Goal: Task Accomplishment & Management: Manage account settings

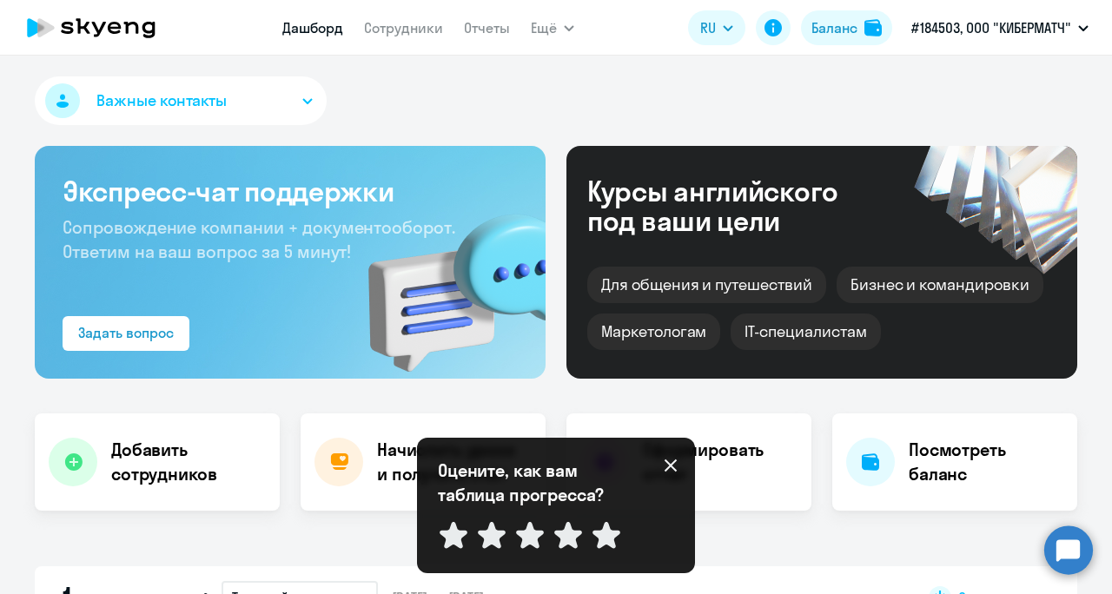
select select "30"
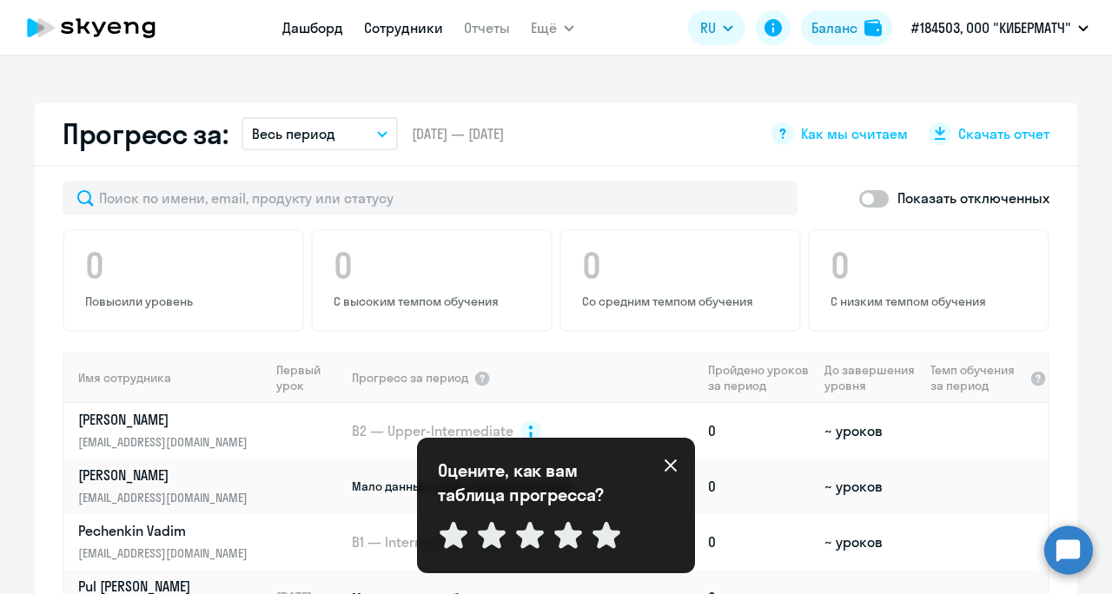
click at [398, 32] on link "Сотрудники" at bounding box center [403, 27] width 79 height 17
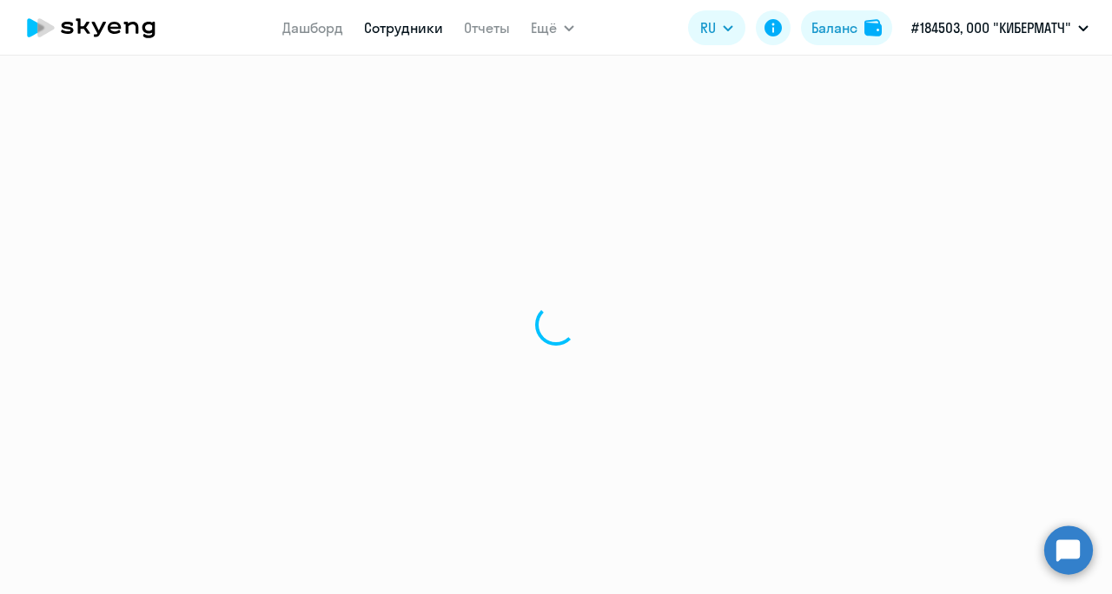
select select "30"
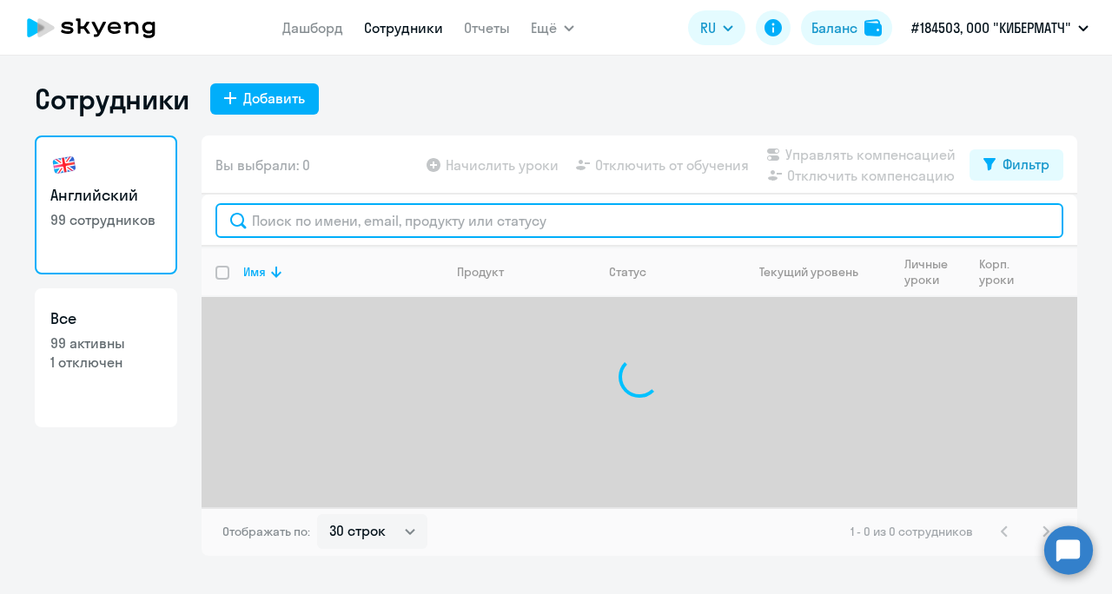
click at [347, 223] on input "text" at bounding box center [639, 220] width 848 height 35
type input "рожнева"
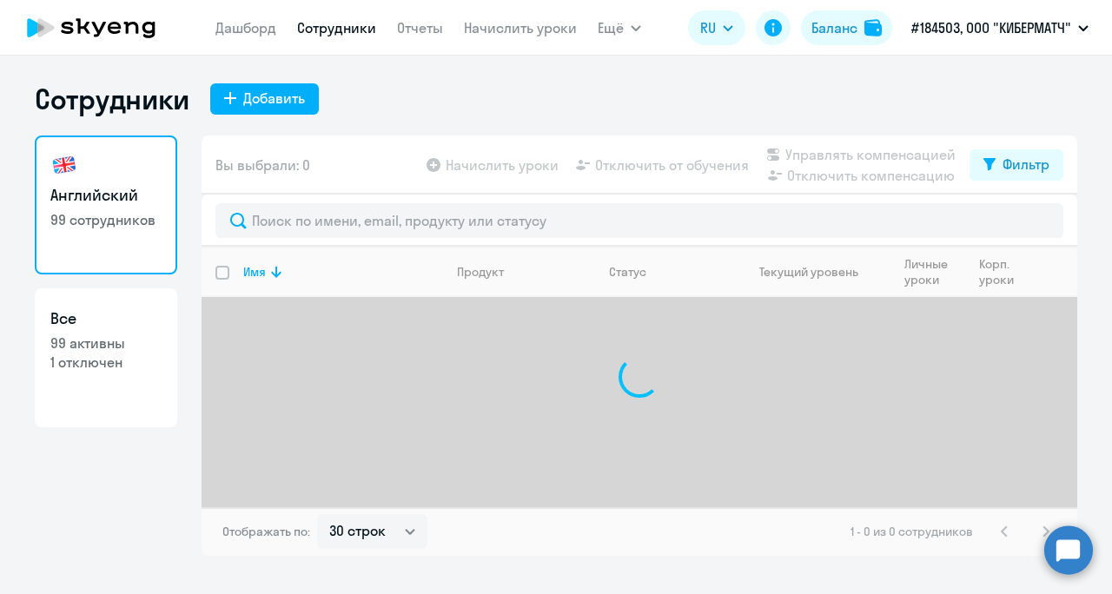
select select "30"
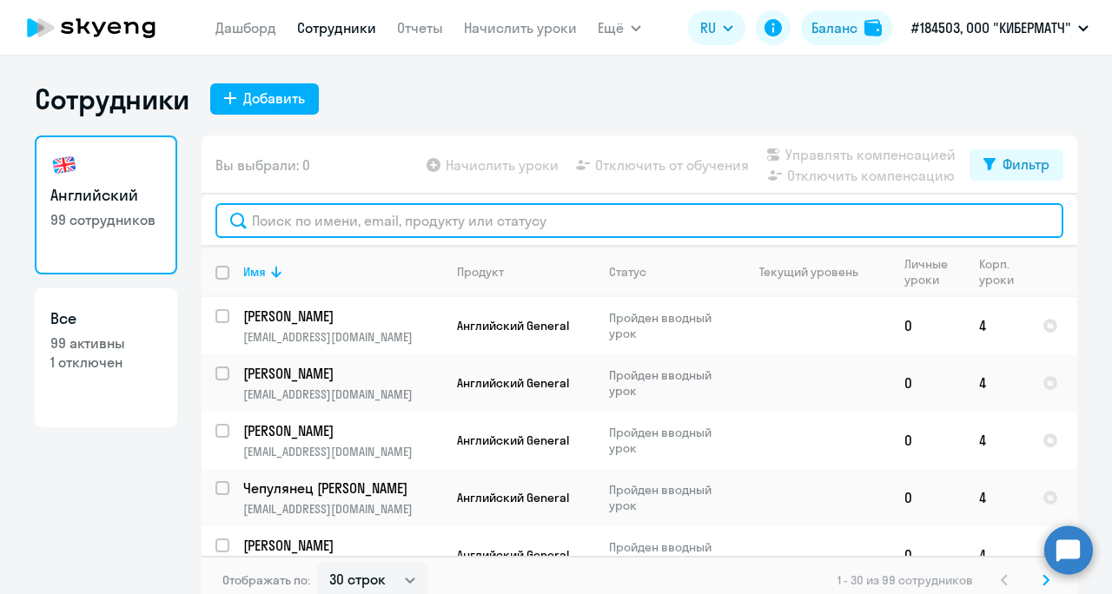
click at [323, 225] on input "text" at bounding box center [639, 220] width 848 height 35
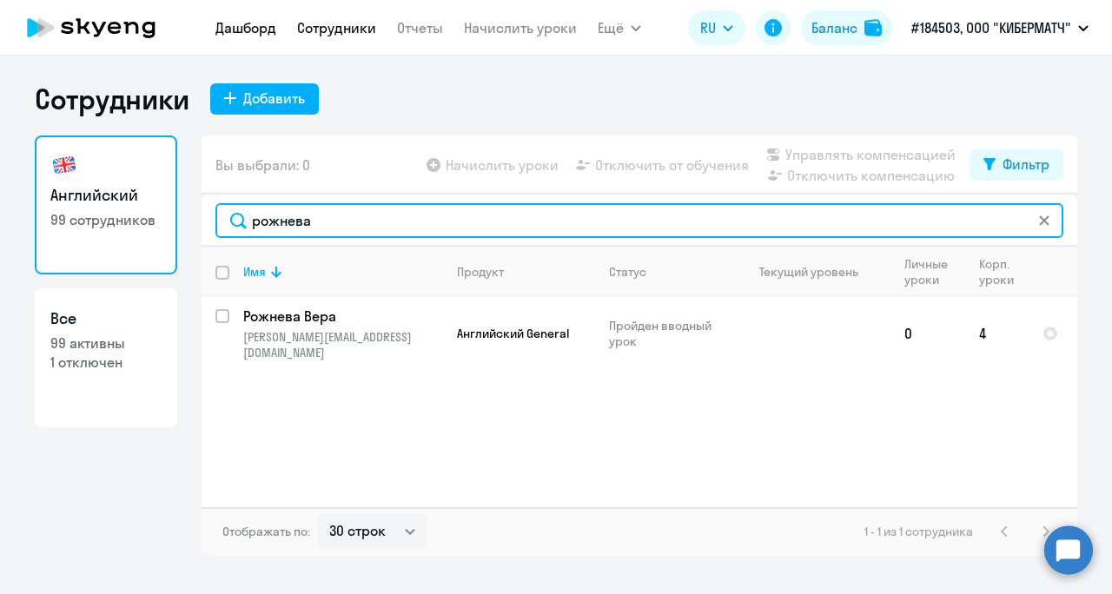
type input "рожнева"
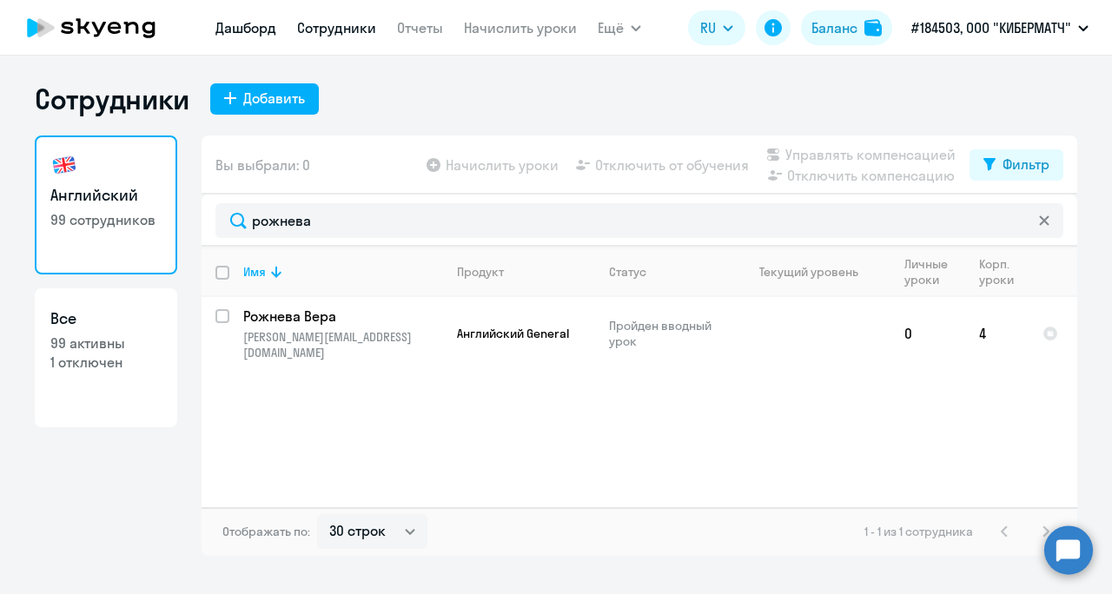
click at [233, 30] on link "Дашборд" at bounding box center [245, 27] width 61 height 17
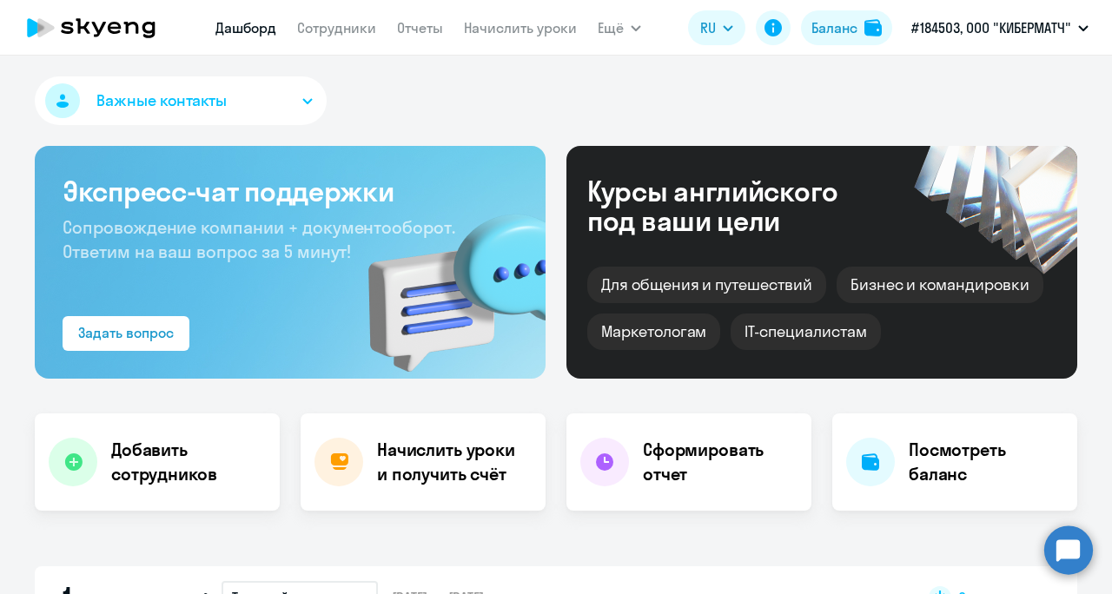
select select "30"
click at [399, 24] on link "Отчеты" at bounding box center [420, 27] width 46 height 17
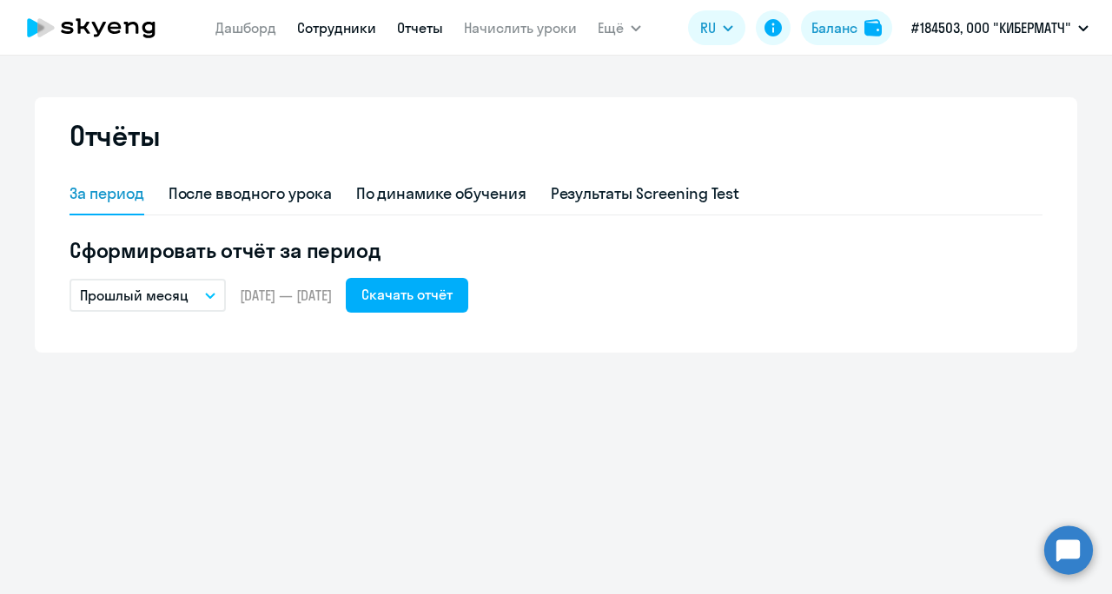
click at [332, 30] on link "Сотрудники" at bounding box center [336, 27] width 79 height 17
select select "30"
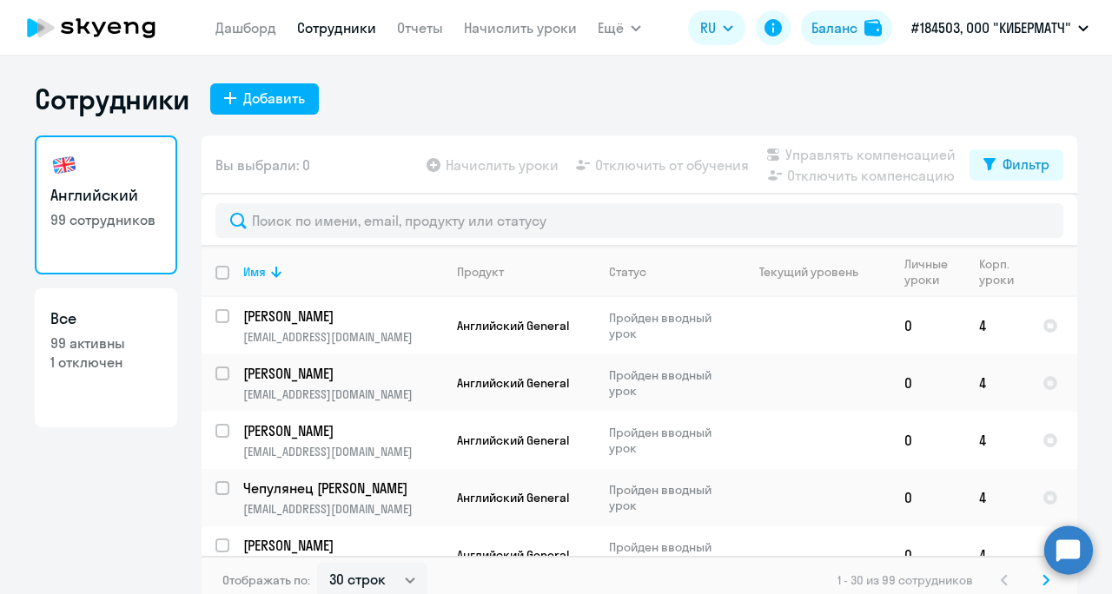
click at [332, 30] on link "Сотрудники" at bounding box center [336, 27] width 79 height 17
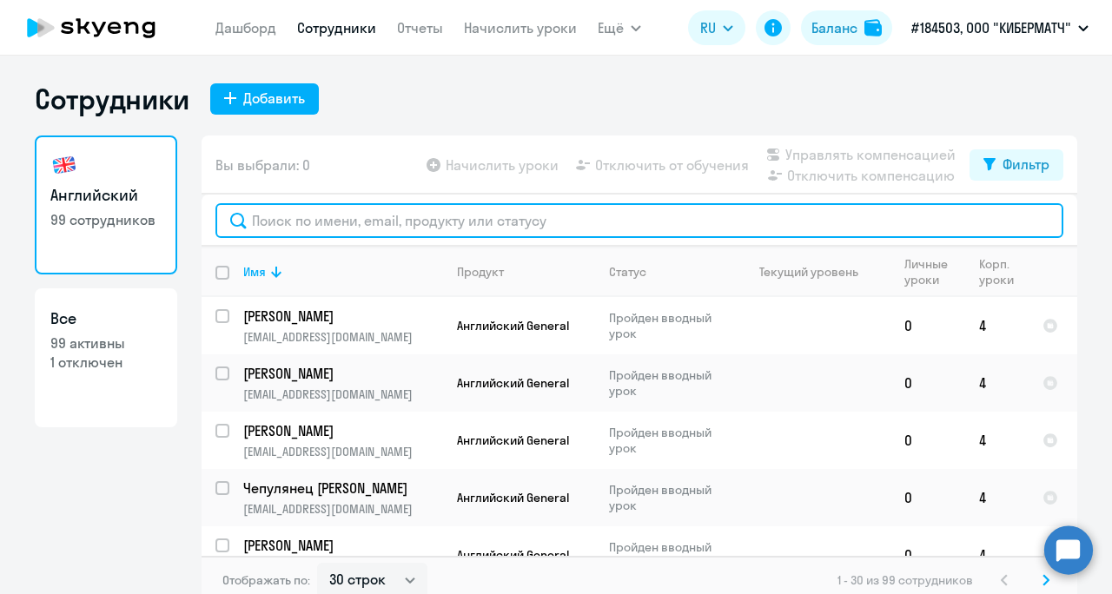
click at [313, 213] on input "text" at bounding box center [639, 220] width 848 height 35
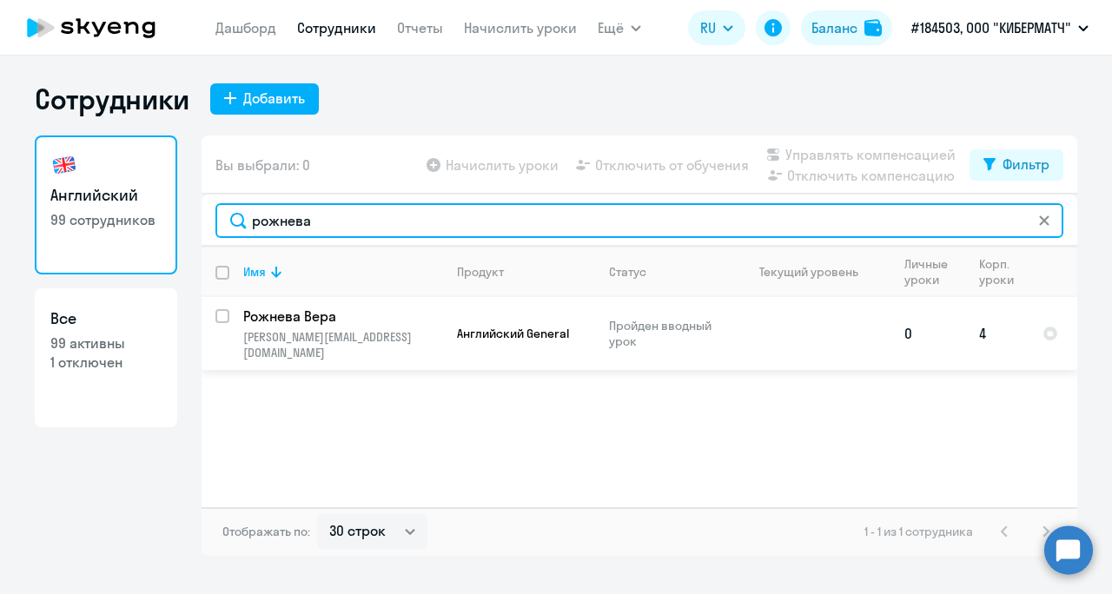
type input "рожнева"
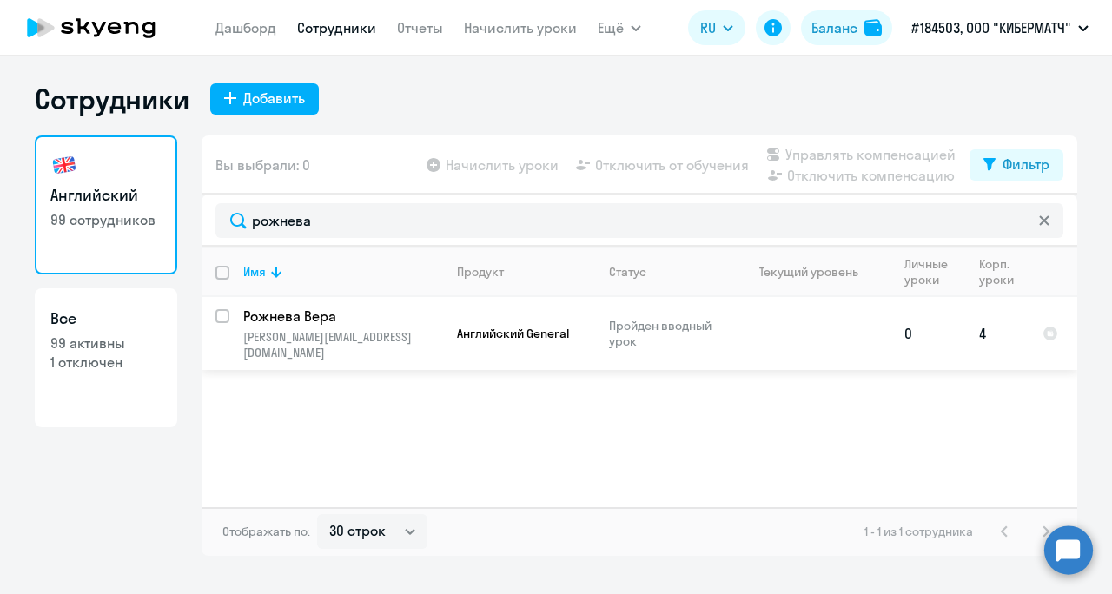
click at [219, 320] on input "select row 325820" at bounding box center [232, 326] width 35 height 35
checkbox input "true"
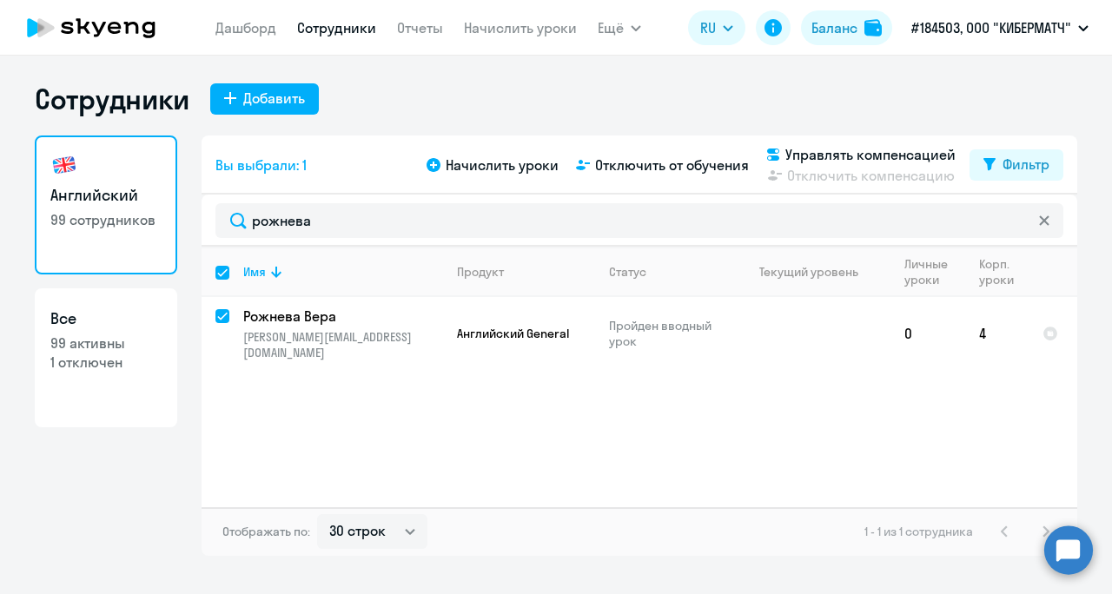
click at [1041, 225] on icon at bounding box center [1044, 220] width 10 height 10
checkbox input "false"
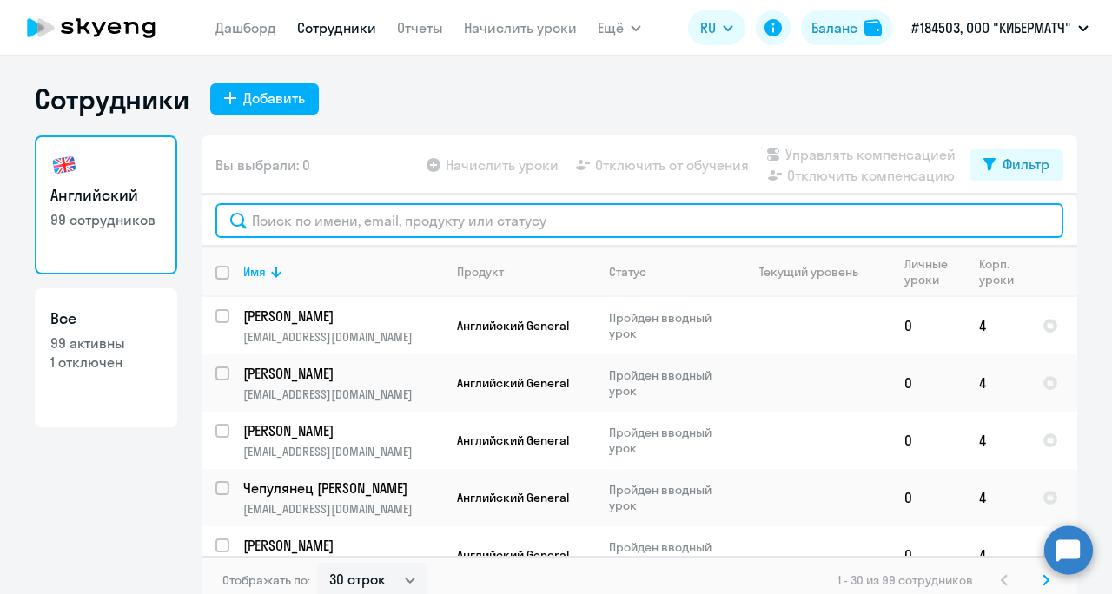
click at [374, 214] on input "text" at bounding box center [639, 220] width 848 height 35
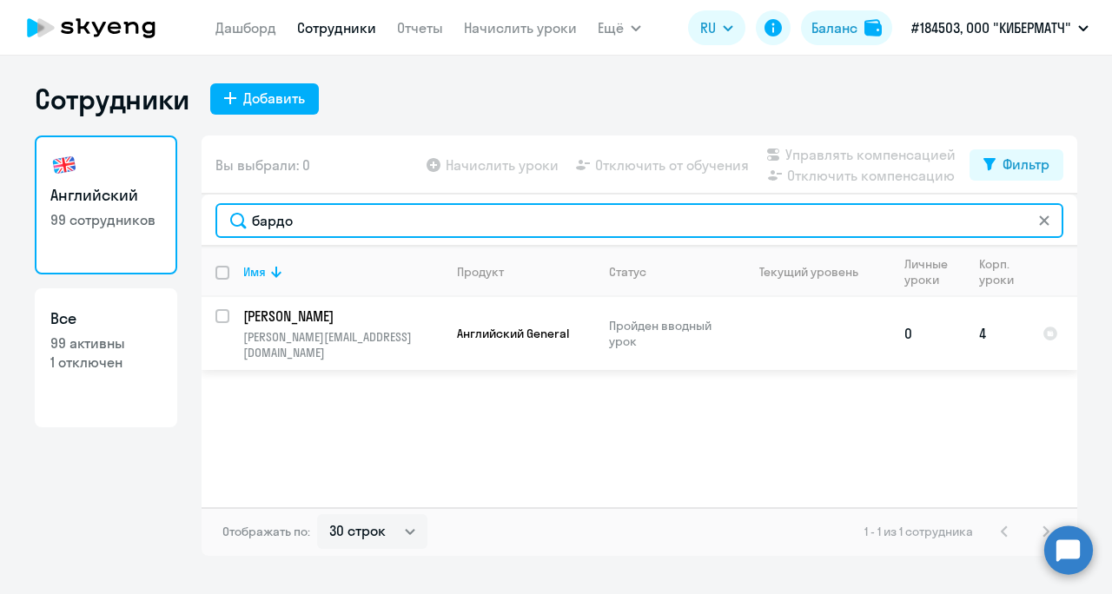
type input "бардо"
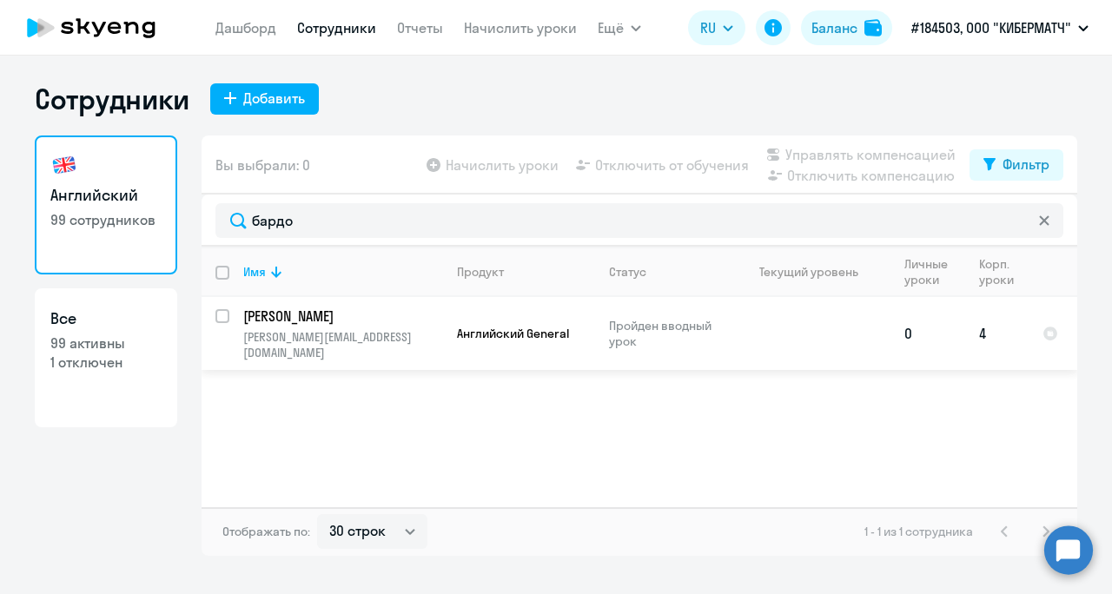
click at [228, 311] on input "select row 42934844" at bounding box center [232, 326] width 35 height 35
checkbox input "true"
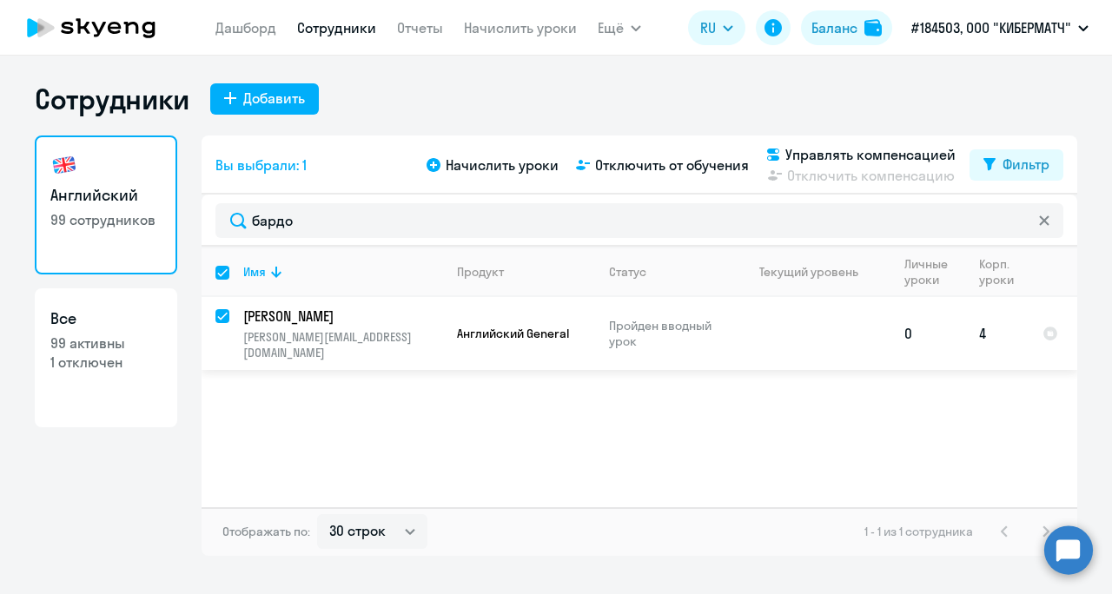
click at [228, 311] on input "deselect row 42934844" at bounding box center [232, 326] width 35 height 35
checkbox input "false"
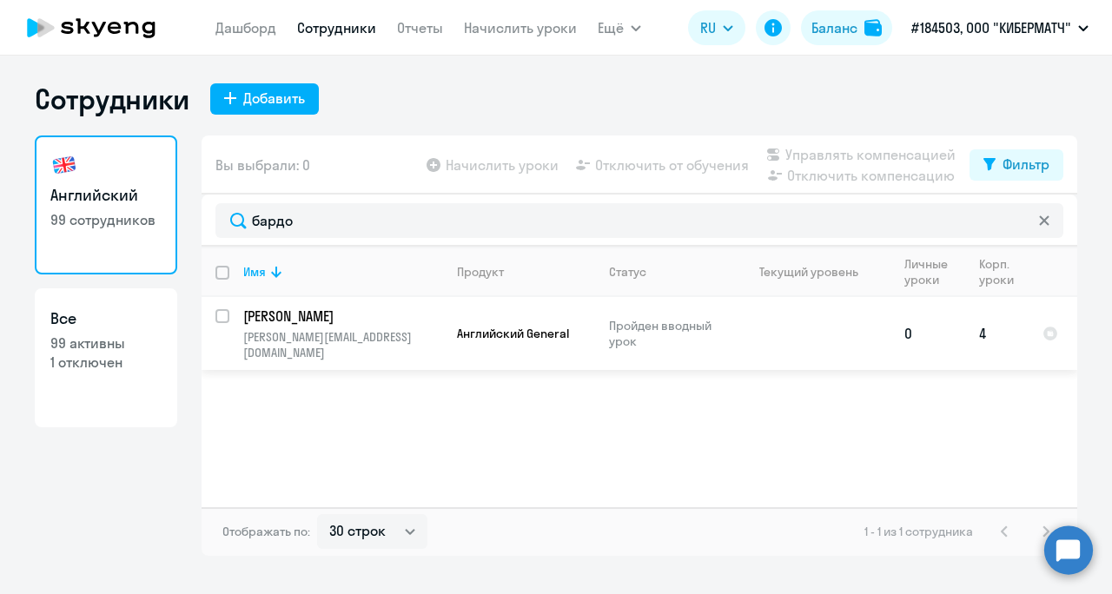
click at [229, 316] on td "Бардовский Виктор victor.bardovsky@gmail.com" at bounding box center [336, 333] width 214 height 73
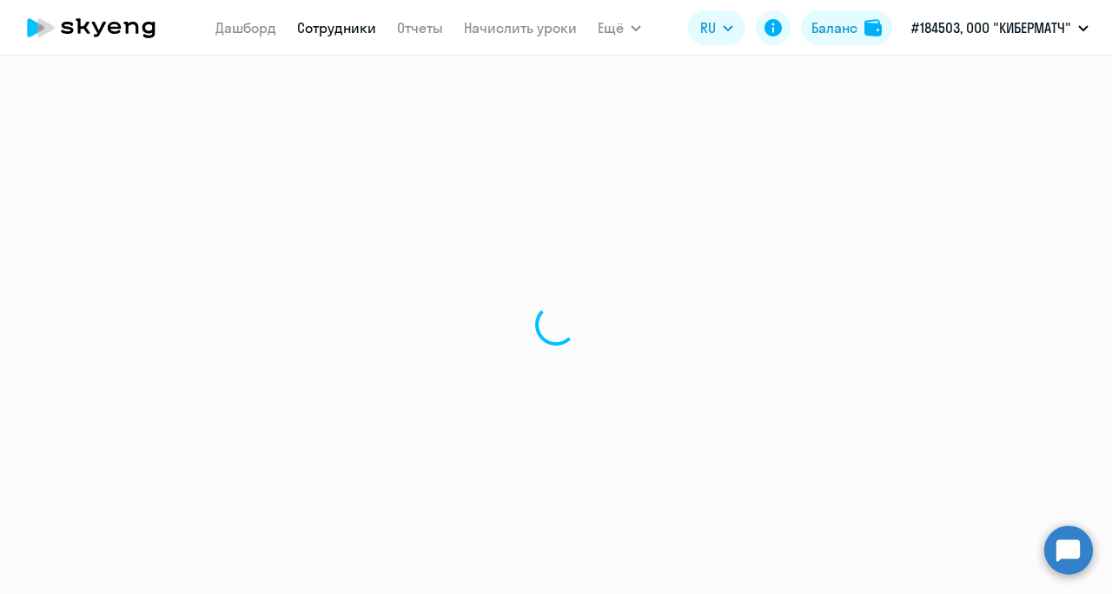
select select "english"
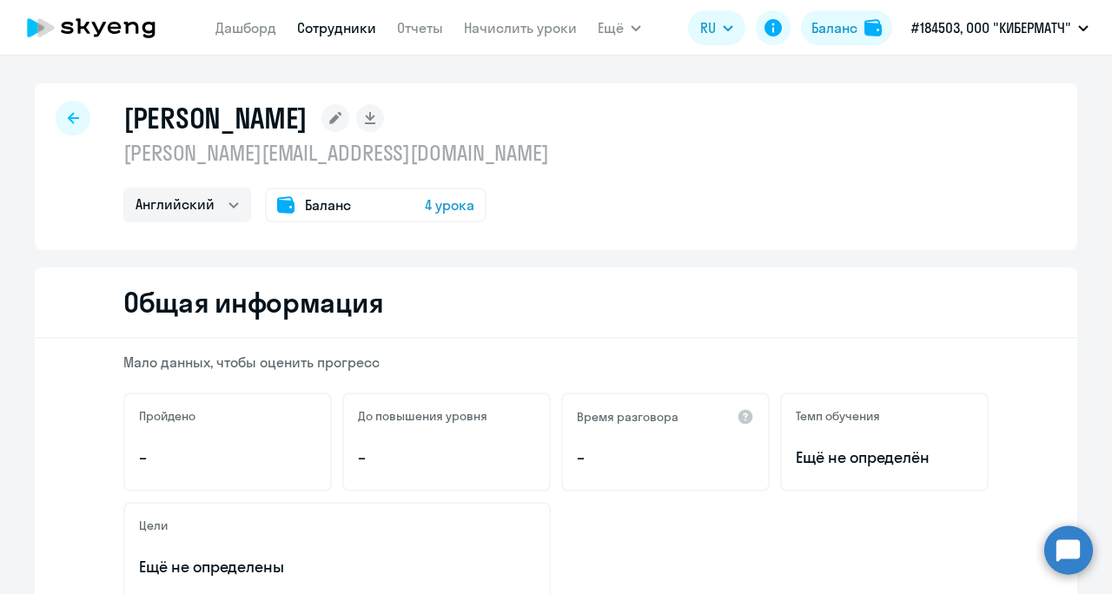
click at [59, 116] on div at bounding box center [73, 118] width 35 height 35
select select "30"
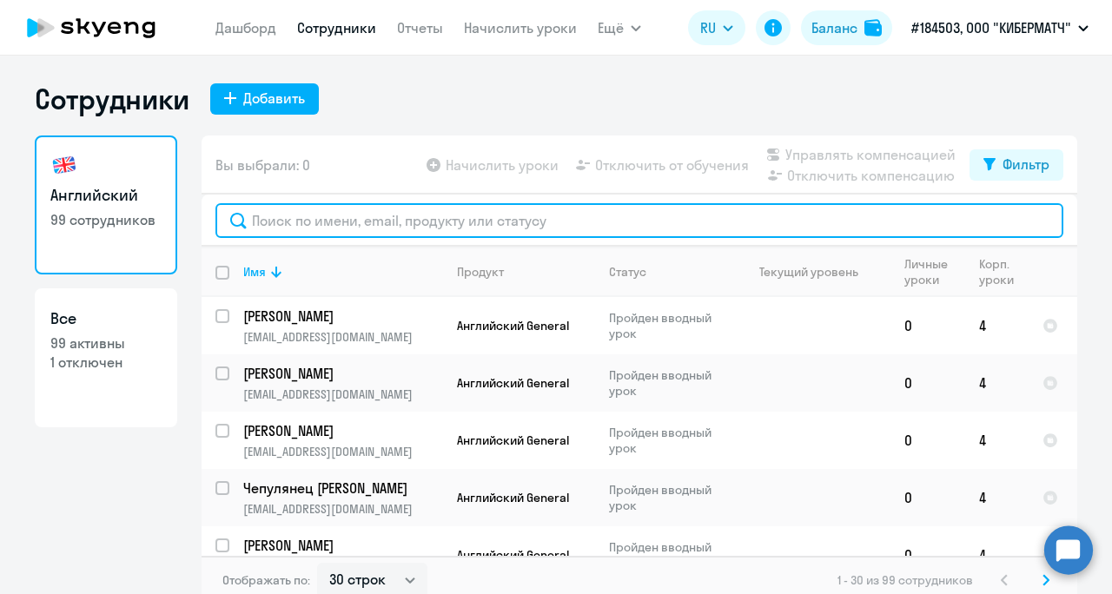
click at [267, 224] on input "text" at bounding box center [639, 220] width 848 height 35
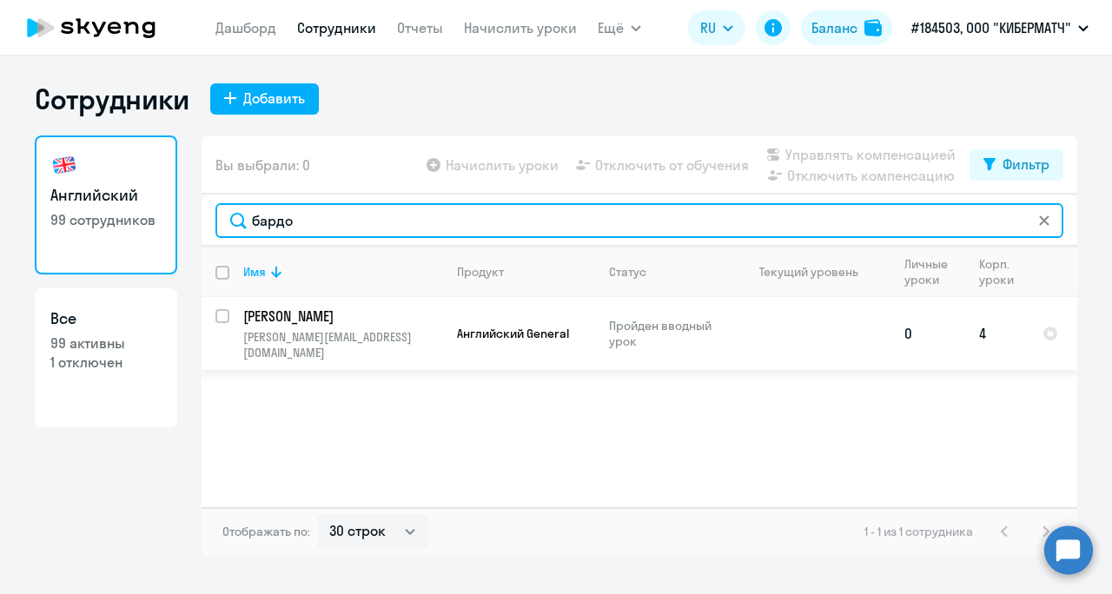
type input "бардо"
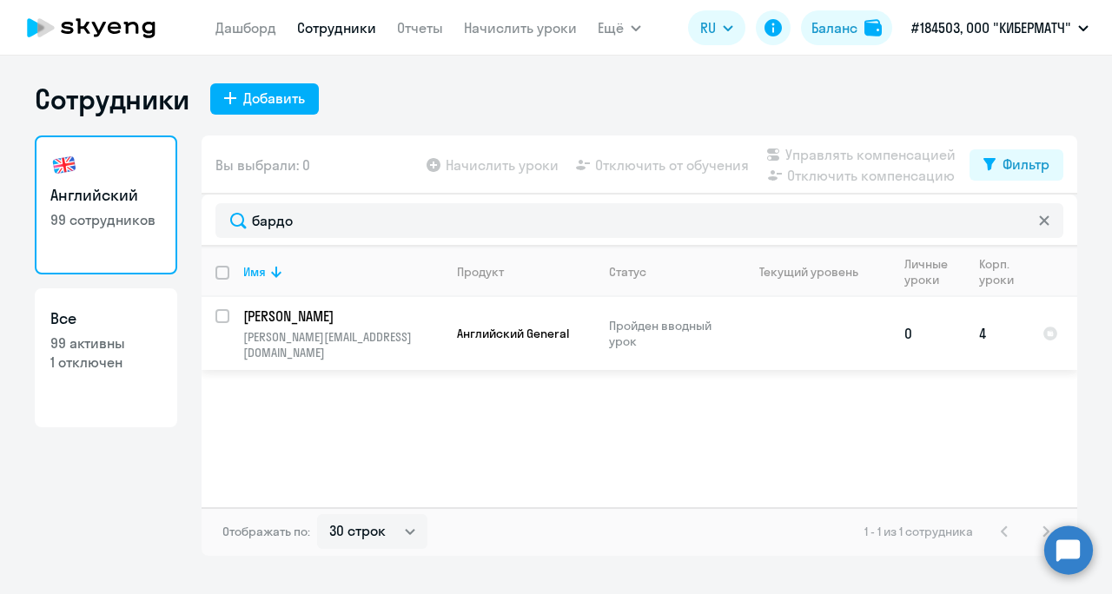
click at [226, 321] on input "select row 42934844" at bounding box center [232, 326] width 35 height 35
checkbox input "true"
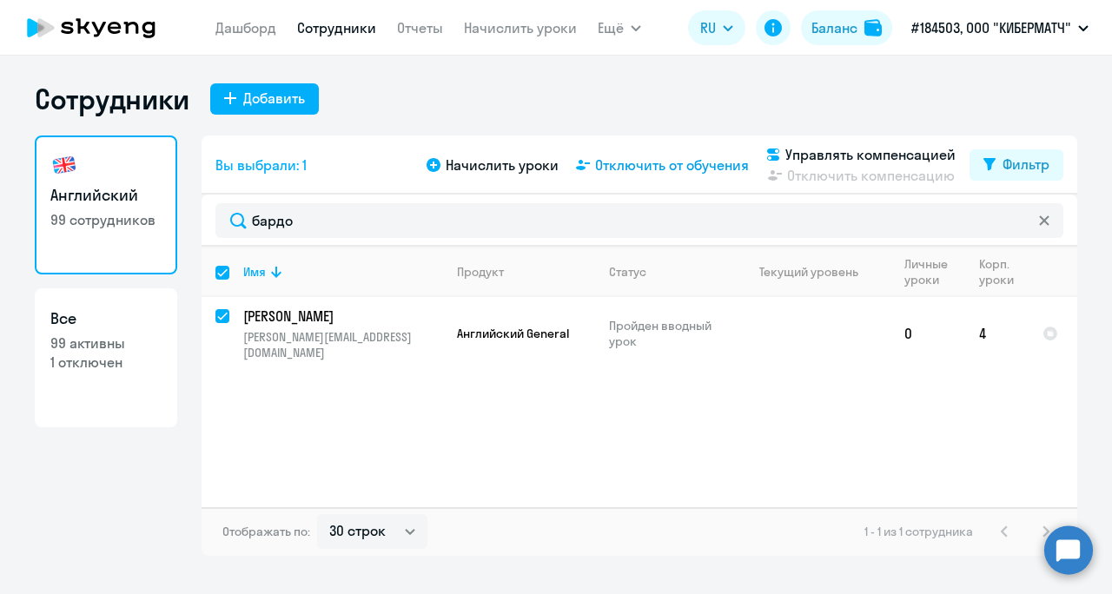
click at [655, 162] on span "Отключить от обучения" at bounding box center [672, 165] width 154 height 21
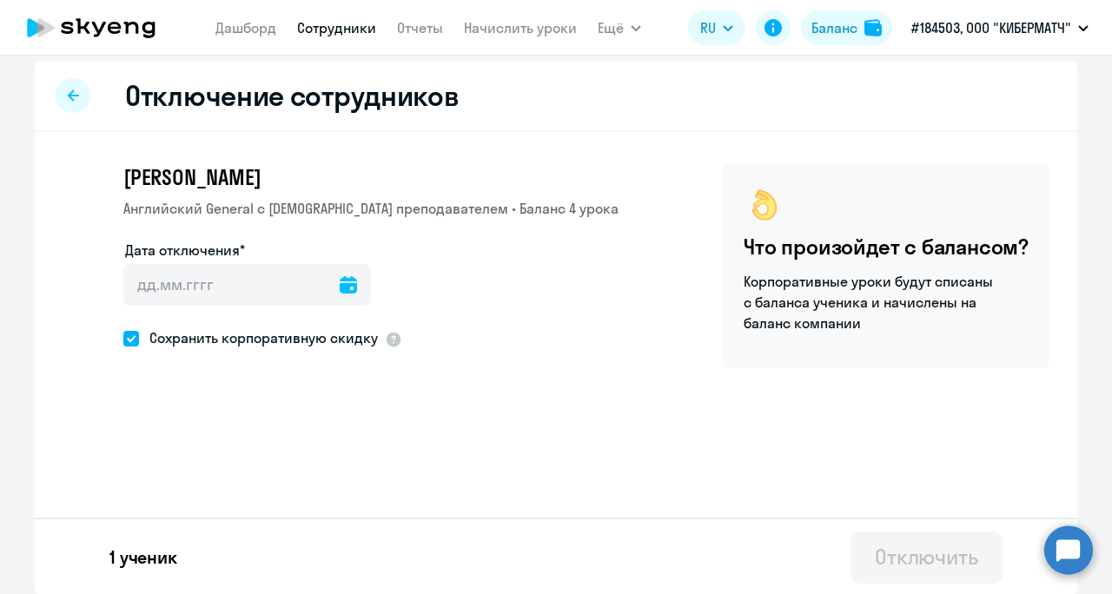
scroll to position [10, 0]
click at [340, 286] on icon at bounding box center [348, 283] width 17 height 17
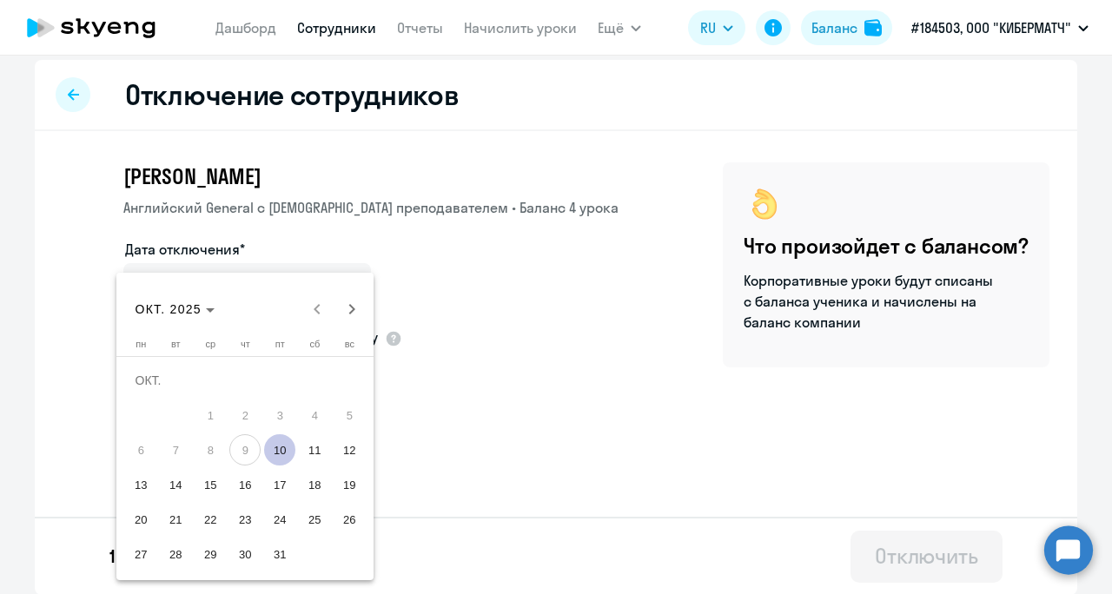
click at [288, 450] on span "10" at bounding box center [279, 449] width 31 height 31
type input "10.10.2025"
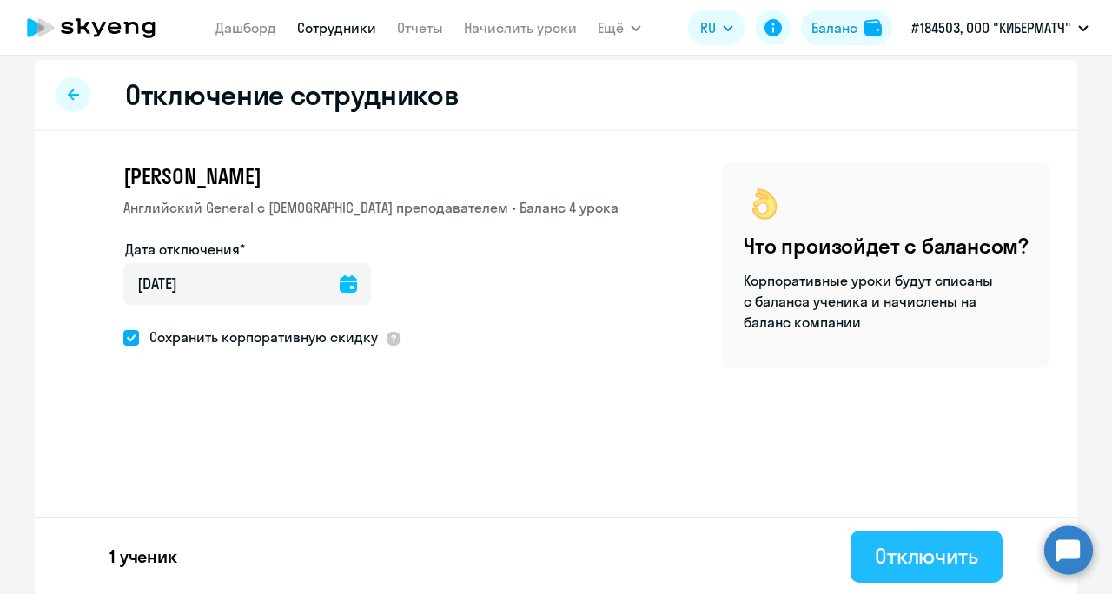
click at [887, 542] on div "Отключить" at bounding box center [925, 556] width 103 height 28
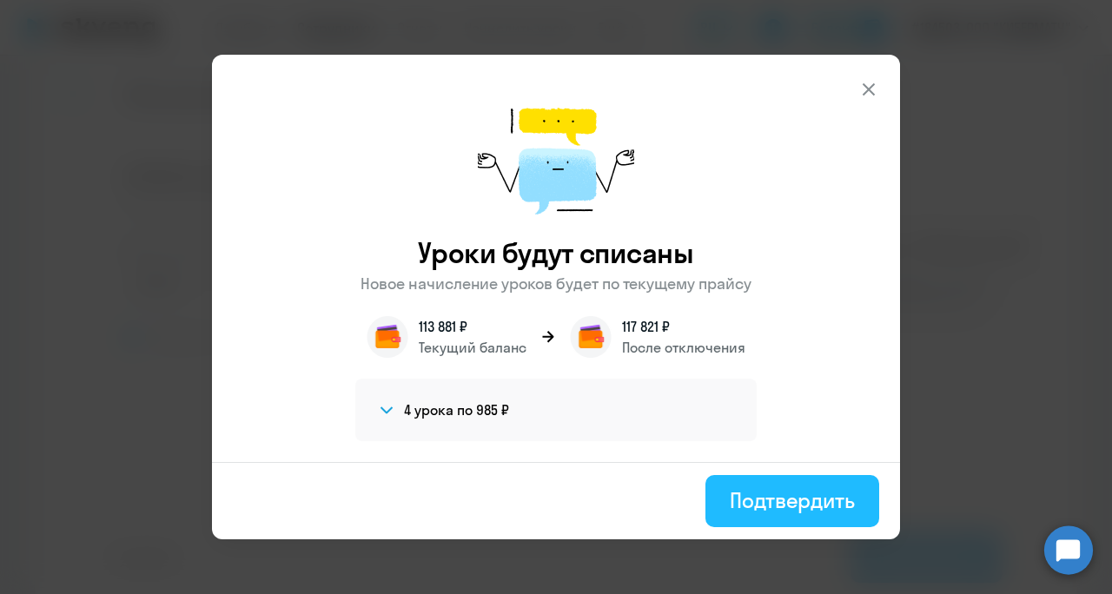
click at [823, 498] on div "Подтвердить" at bounding box center [791, 500] width 125 height 28
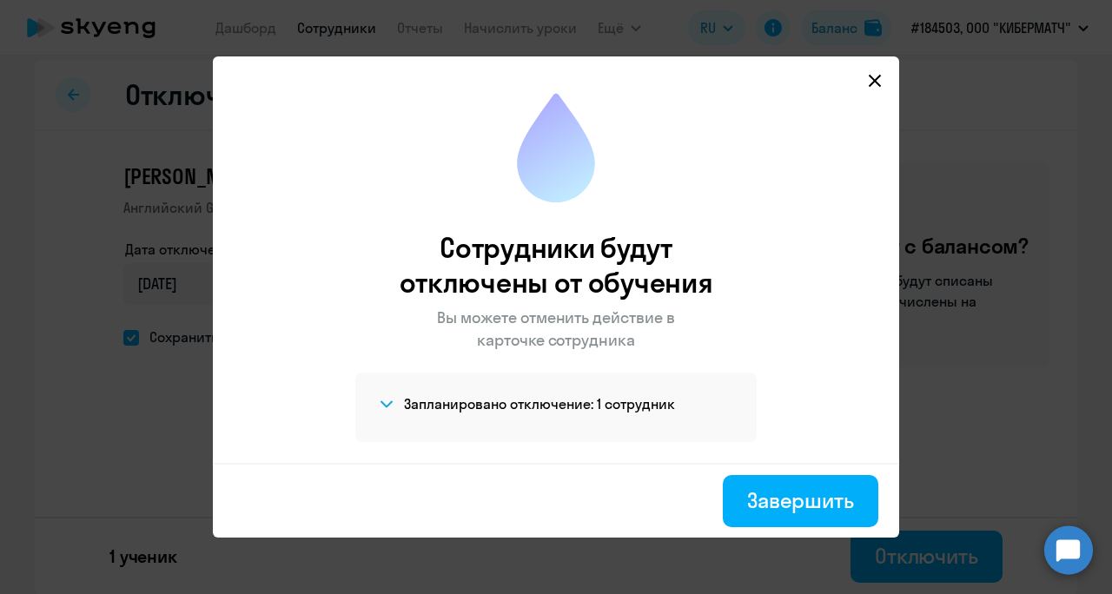
click at [823, 498] on div "Завершить" at bounding box center [800, 500] width 107 height 28
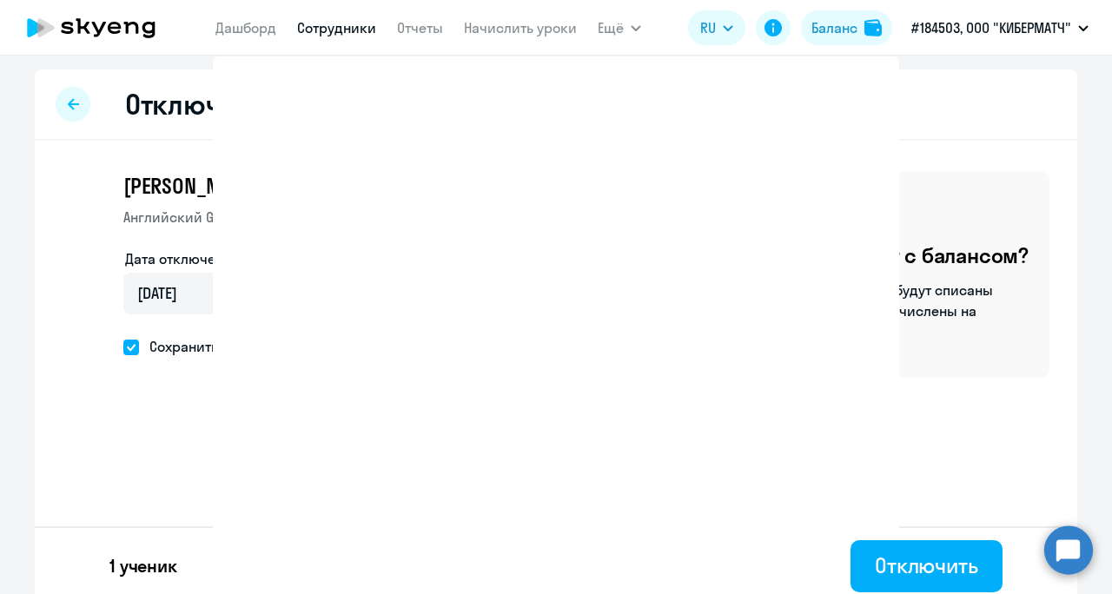
select select "30"
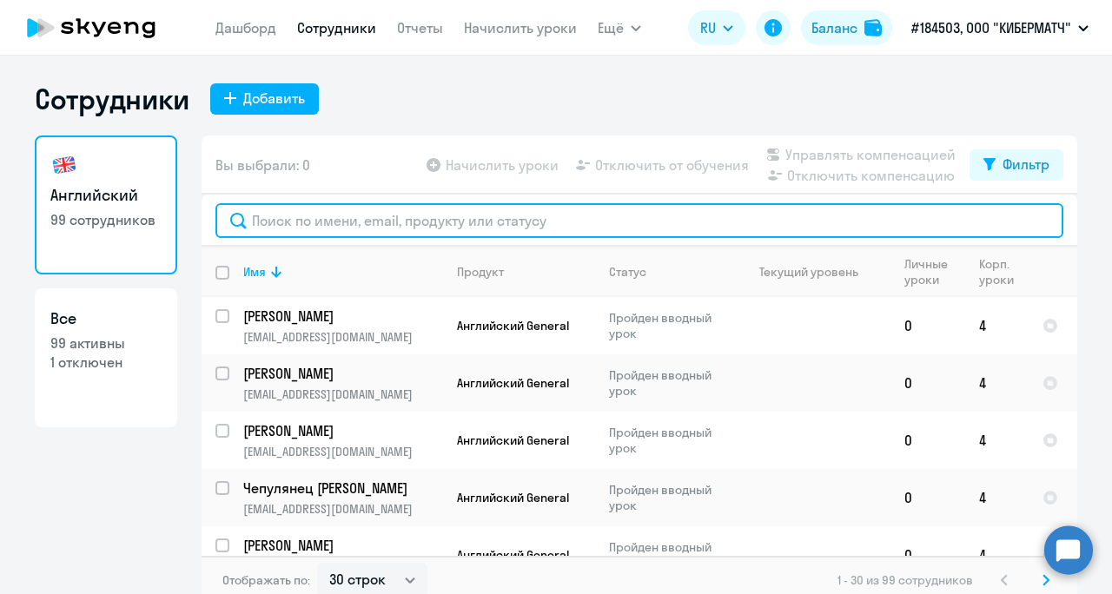
click at [307, 219] on input "text" at bounding box center [639, 220] width 848 height 35
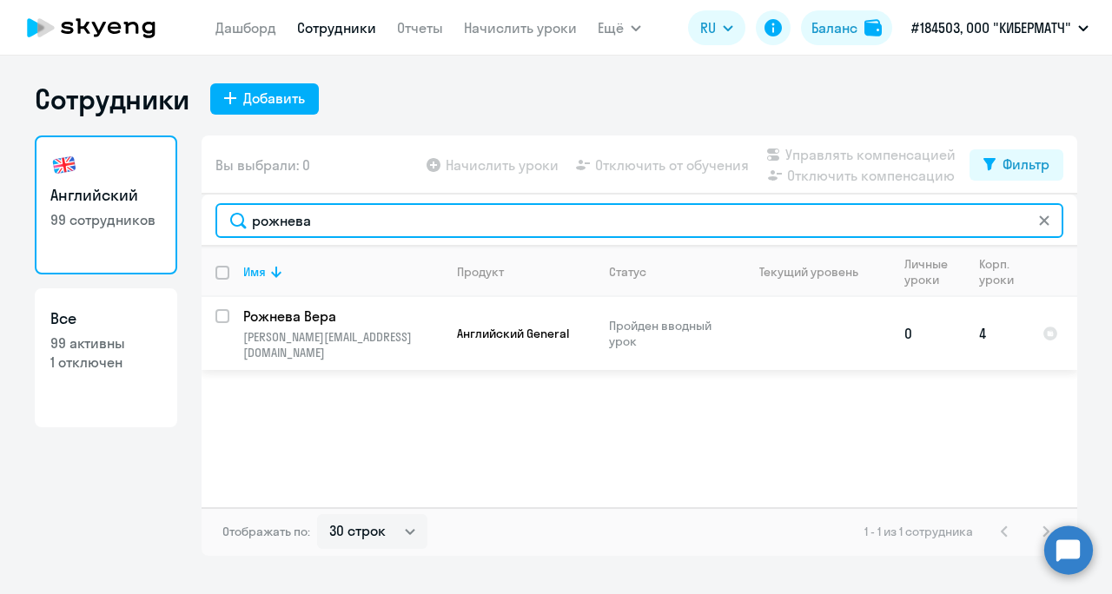
type input "рожнева"
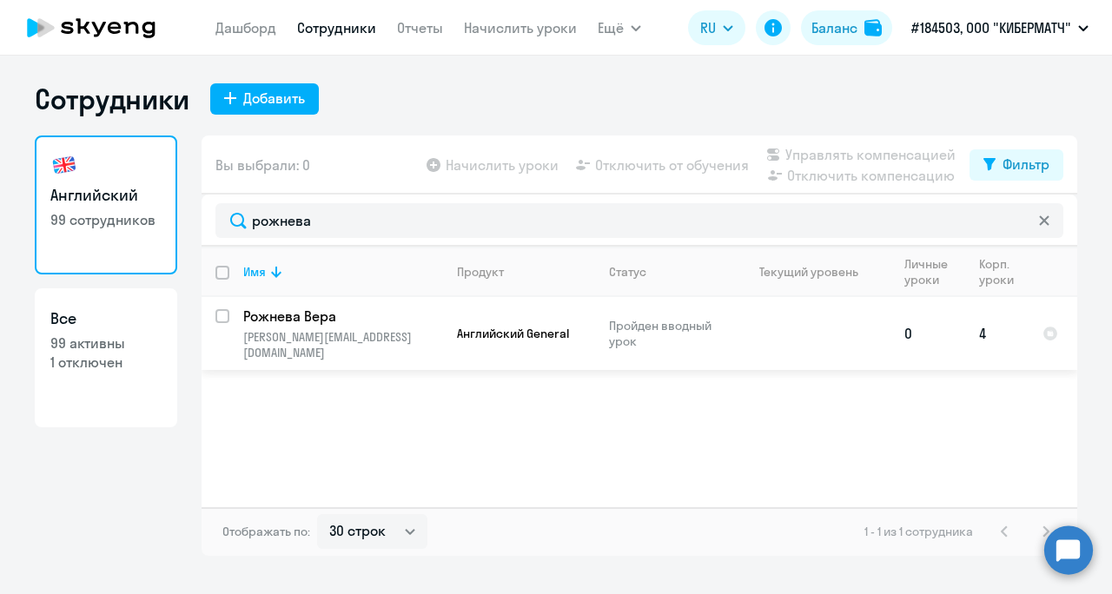
click at [228, 313] on input "select row 325820" at bounding box center [232, 326] width 35 height 35
checkbox input "true"
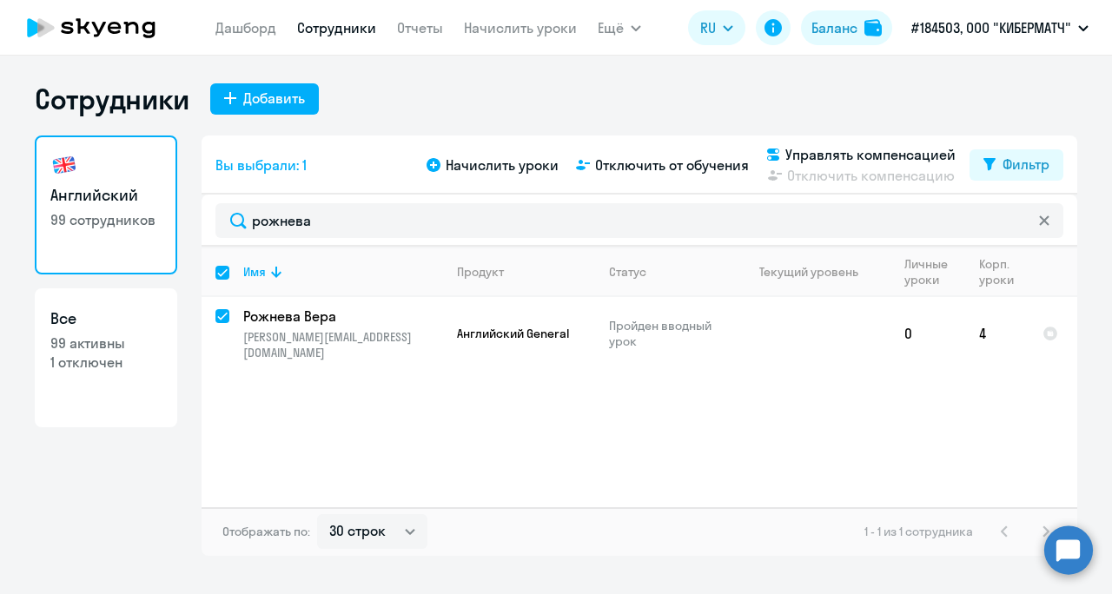
click at [634, 175] on div "Начислить уроки Отключить от обучения Управлять компенсацией Отключить компенса…" at bounding box center [696, 165] width 546 height 42
click at [633, 165] on span "Отключить от обучения" at bounding box center [672, 165] width 154 height 21
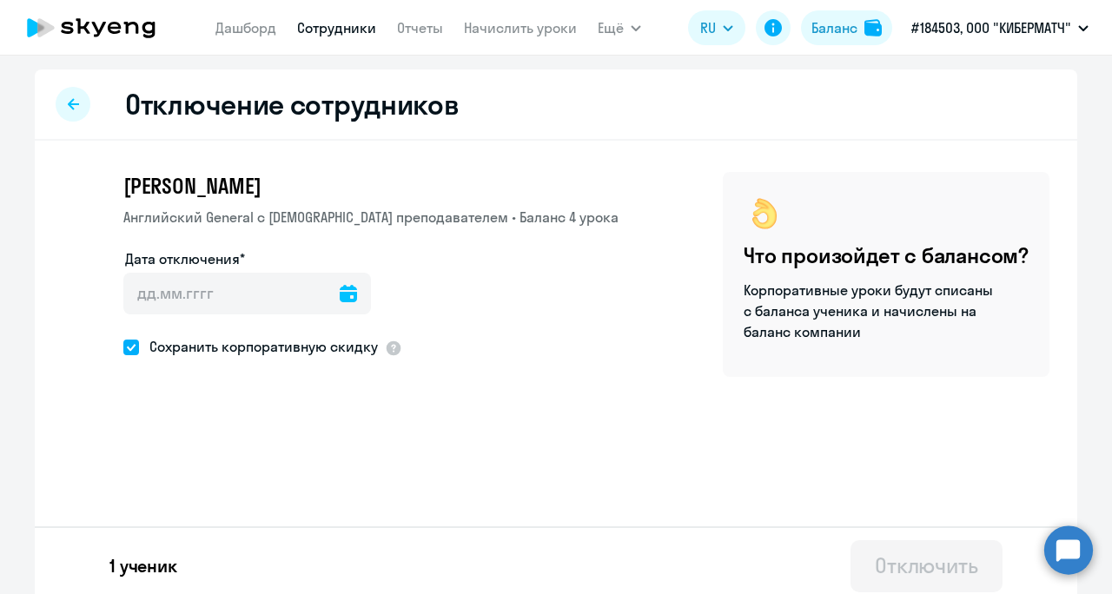
click at [340, 297] on icon at bounding box center [348, 293] width 17 height 17
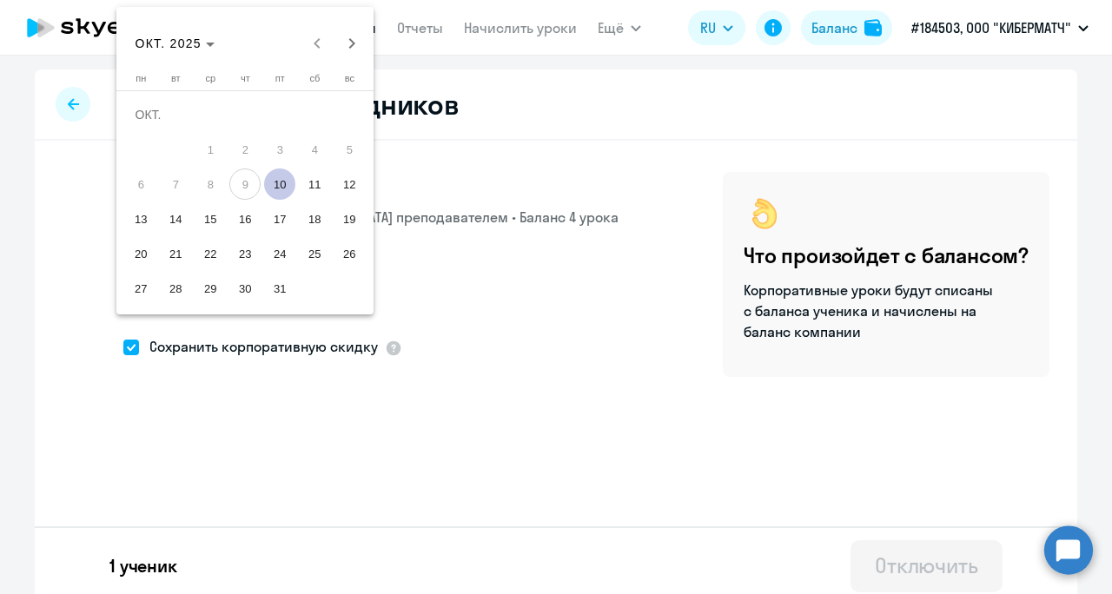
click at [287, 189] on span "10" at bounding box center [279, 183] width 31 height 31
type input "10.10.2025"
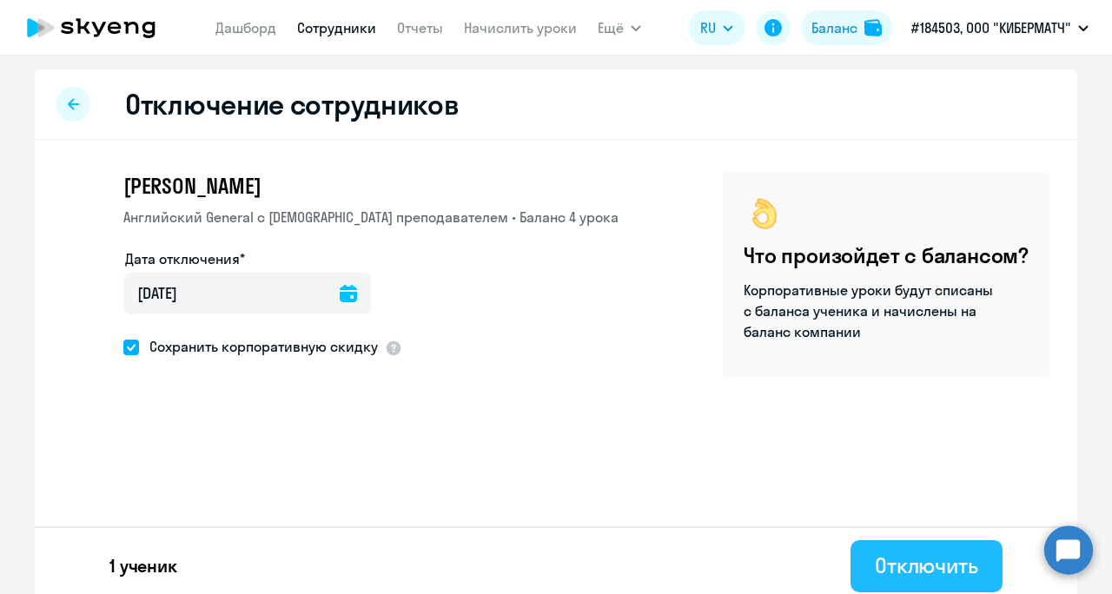
click at [909, 556] on div "Отключить" at bounding box center [925, 565] width 103 height 28
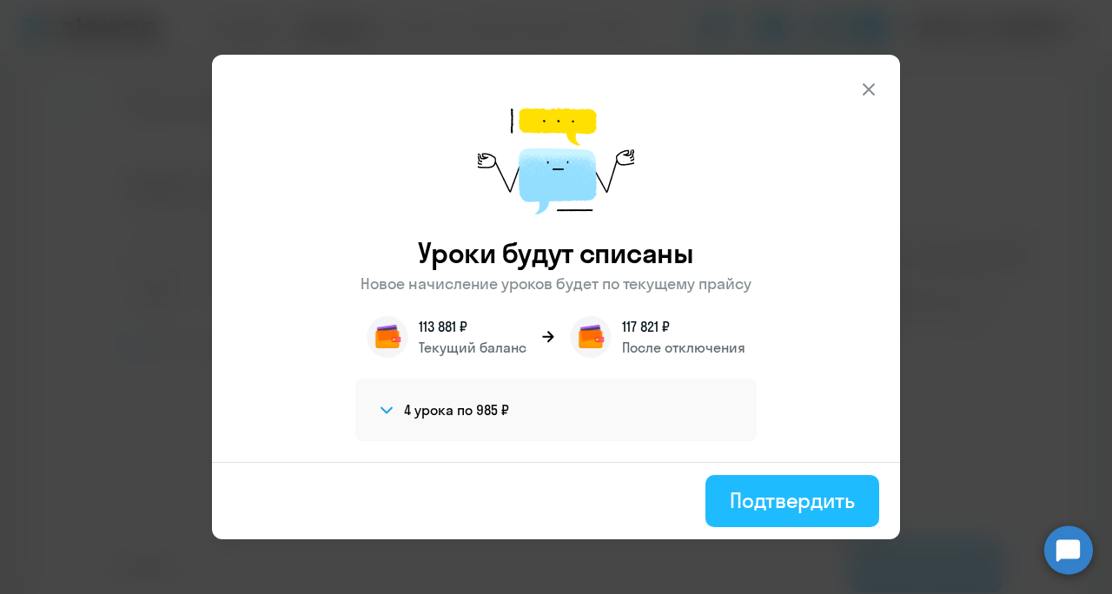
click at [778, 486] on div "Подтвердить" at bounding box center [791, 500] width 125 height 28
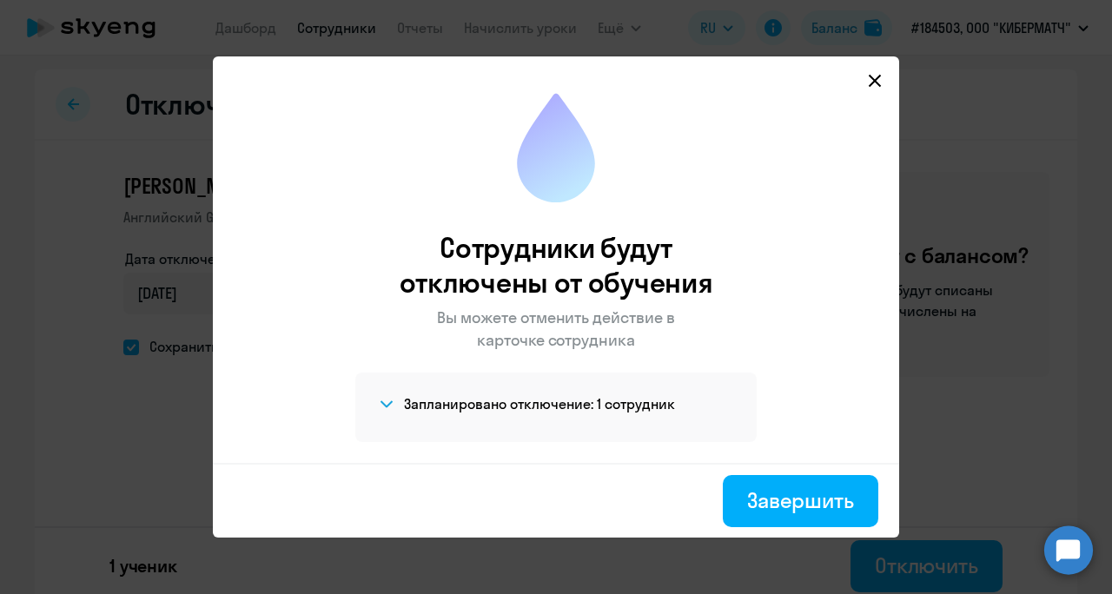
click at [778, 486] on div "Завершить" at bounding box center [800, 500] width 107 height 28
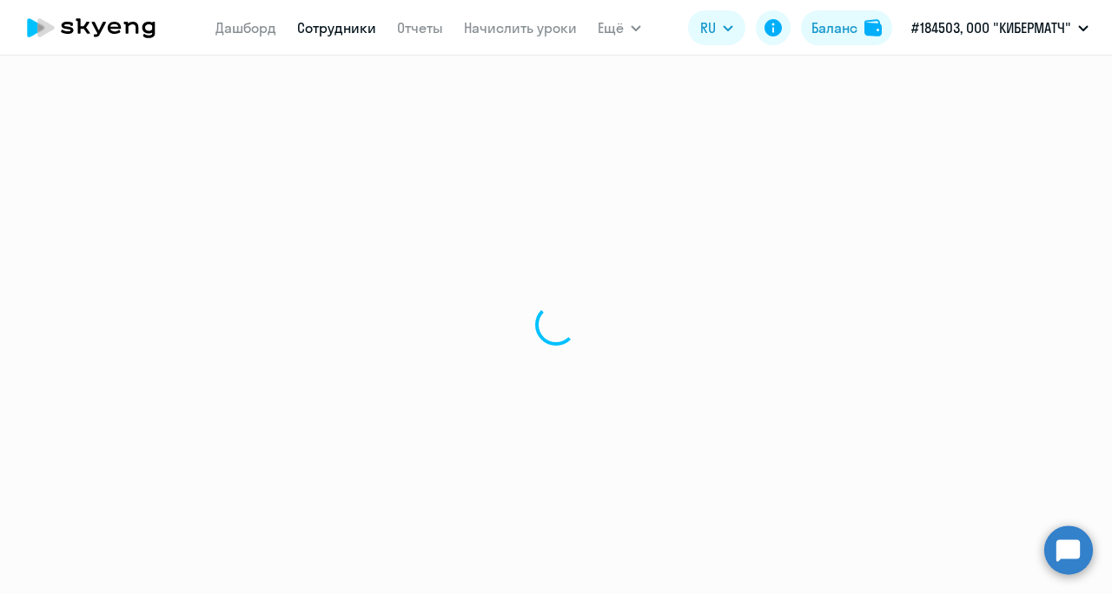
select select "30"
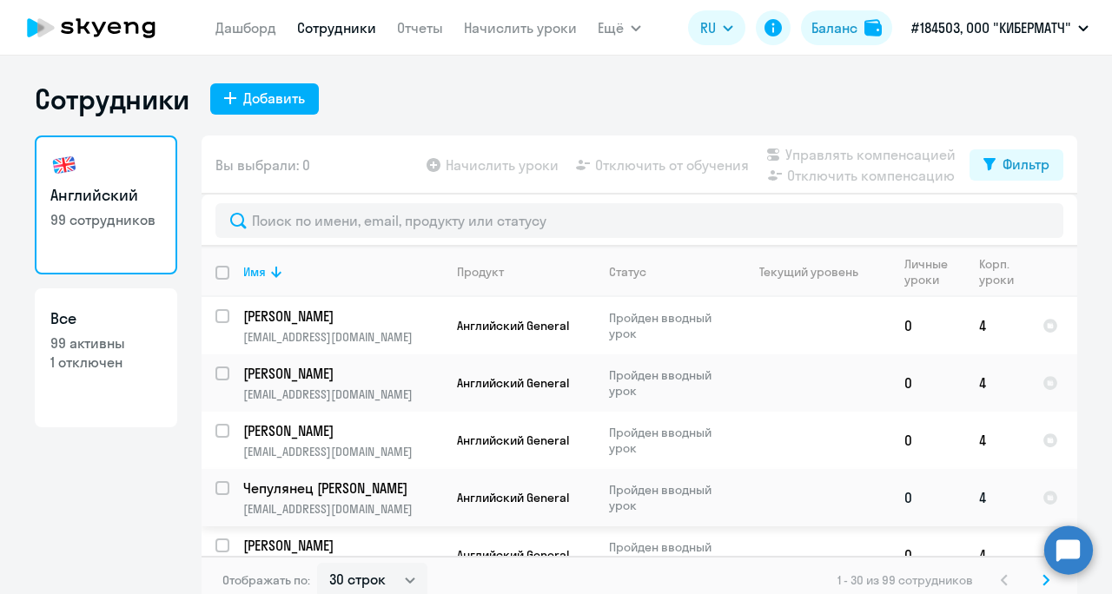
click at [778, 485] on td at bounding box center [810, 497] width 162 height 57
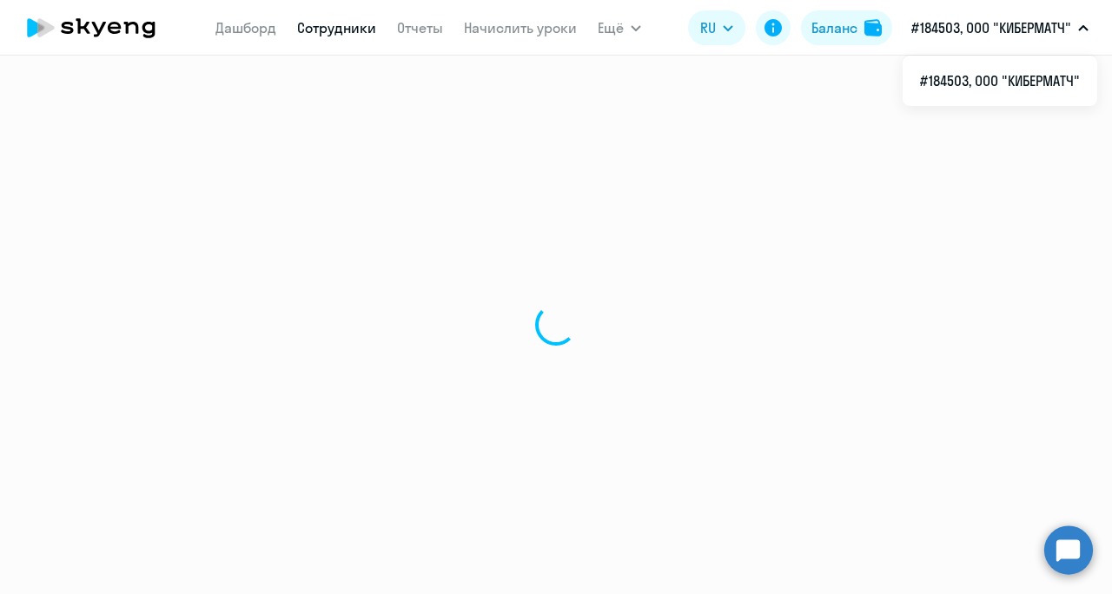
select select "english"
